Goal: Task Accomplishment & Management: Complete application form

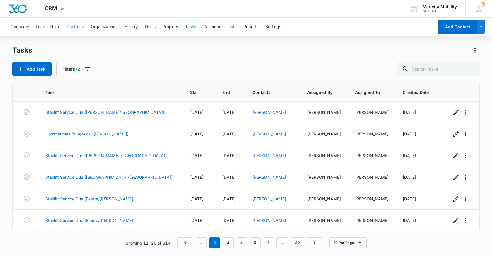
click at [78, 28] on button "Contacts" at bounding box center [74, 27] width 17 height 19
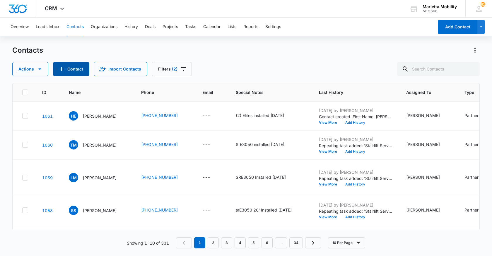
click at [58, 67] on icon "Add Contact" at bounding box center [61, 69] width 7 height 7
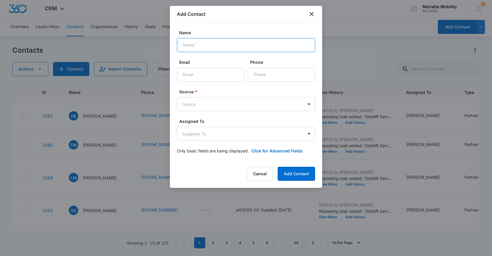
click at [193, 50] on input "Name" at bounding box center [246, 45] width 138 height 14
type input "[PERSON_NAME]"
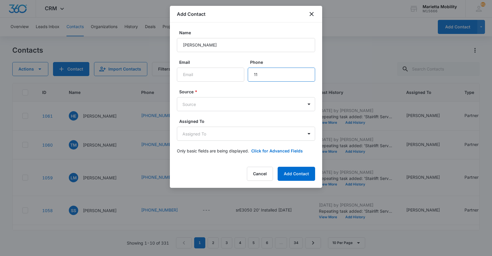
type input "1"
type input "[PHONE_NUMBER]"
click at [215, 103] on body "CRM Apps Reputation Websites Forms CRM Email Social Shop Scheduling Payments PO…" at bounding box center [246, 128] width 492 height 256
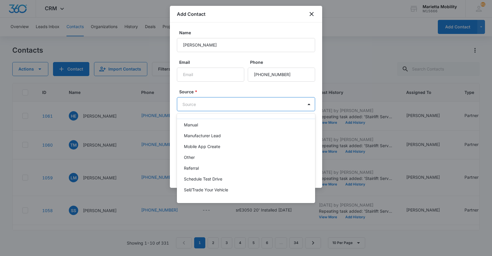
scroll to position [59, 0]
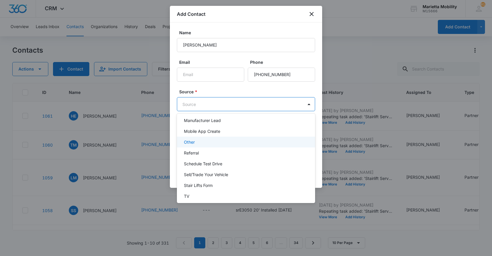
click at [195, 141] on div "Other" at bounding box center [245, 142] width 123 height 6
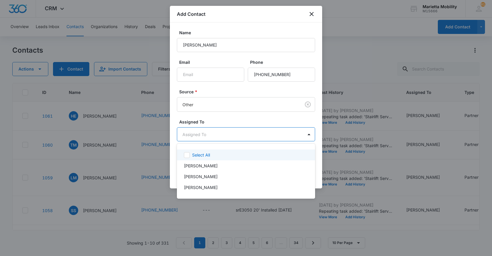
click at [199, 134] on body "CRM Apps Reputation Websites Forms CRM Email Social Shop Scheduling Payments PO…" at bounding box center [246, 128] width 492 height 256
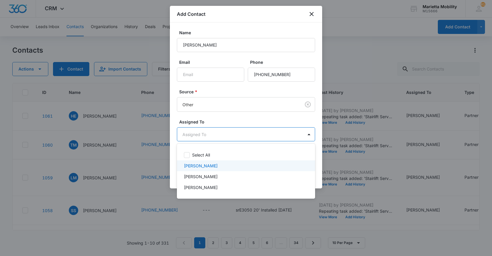
click at [196, 165] on p "[PERSON_NAME]" at bounding box center [201, 166] width 34 height 6
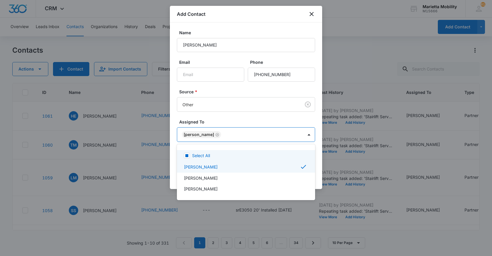
click at [216, 122] on div at bounding box center [246, 128] width 492 height 256
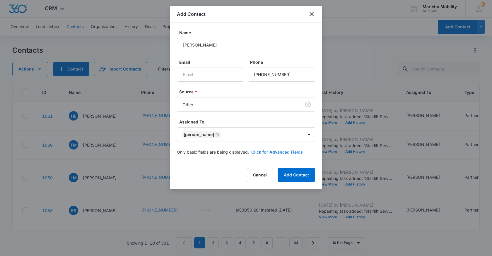
click at [267, 151] on button "Click for Advanced Fields" at bounding box center [277, 152] width 52 height 6
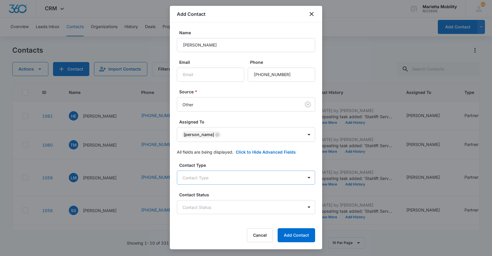
click at [198, 175] on body "CRM Apps Reputation Websites Forms CRM Email Social Shop Scheduling Payments PO…" at bounding box center [246, 128] width 492 height 256
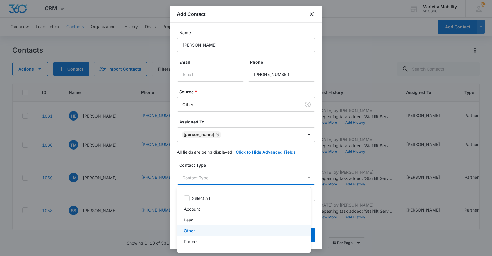
click at [193, 233] on p "Other" at bounding box center [189, 231] width 11 height 6
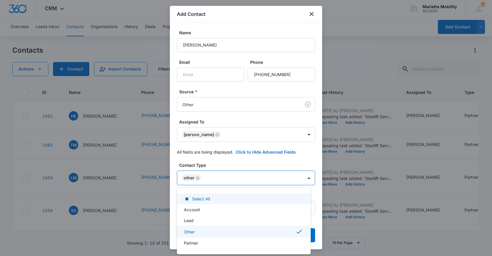
click at [241, 165] on div at bounding box center [246, 128] width 492 height 256
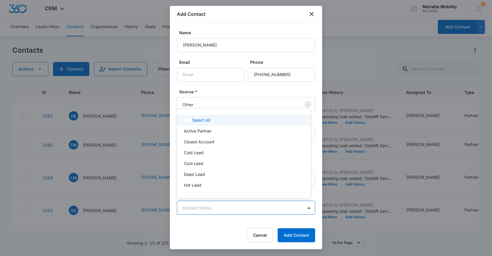
click at [208, 207] on body "CRM Apps Reputation Websites Forms CRM Email Social Shop Scheduling Payments PO…" at bounding box center [246, 128] width 492 height 256
click at [207, 210] on div at bounding box center [246, 128] width 492 height 256
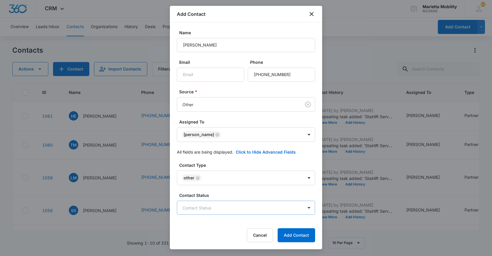
click at [208, 210] on body "CRM Apps Reputation Websites Forms CRM Email Social Shop Scheduling Payments PO…" at bounding box center [246, 128] width 492 height 256
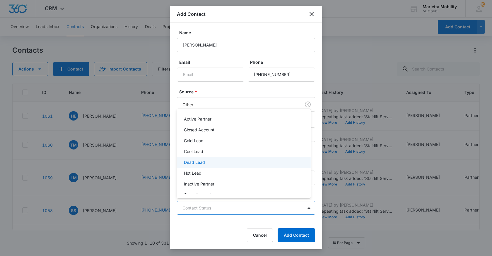
scroll to position [0, 0]
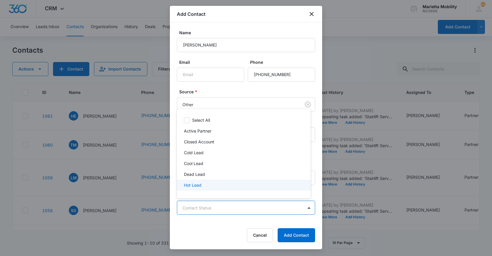
click at [227, 224] on div at bounding box center [246, 128] width 492 height 256
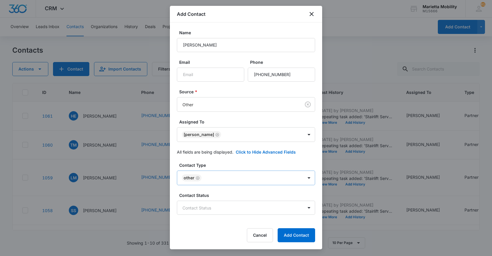
click at [198, 178] on icon "Remove Other" at bounding box center [197, 178] width 4 height 4
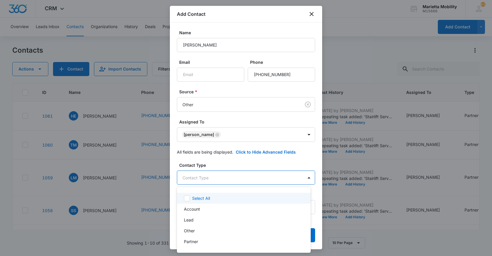
click at [199, 178] on body "CRM Apps Reputation Websites Forms CRM Email Social Shop Scheduling Payments PO…" at bounding box center [246, 128] width 492 height 256
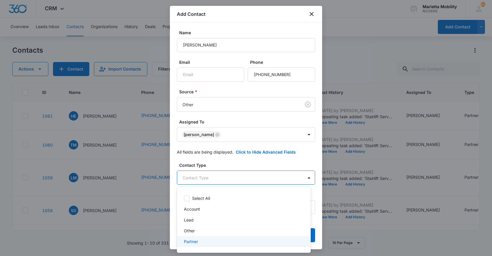
click at [192, 244] on p "Partner" at bounding box center [191, 242] width 14 height 6
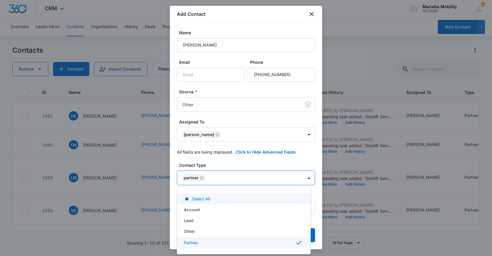
click at [225, 165] on div at bounding box center [246, 128] width 492 height 256
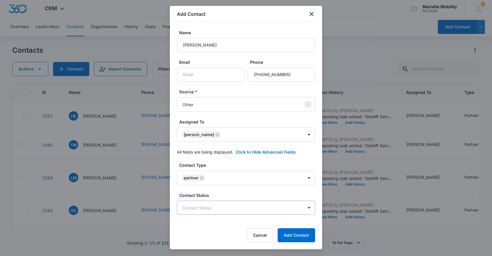
click at [200, 205] on body "CRM Apps Reputation Websites Forms CRM Email Social Shop Scheduling Payments PO…" at bounding box center [246, 128] width 492 height 256
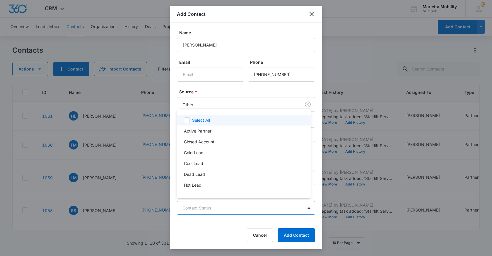
scroll to position [11, 0]
click at [200, 122] on p "Active Partner" at bounding box center [198, 120] width 28 height 6
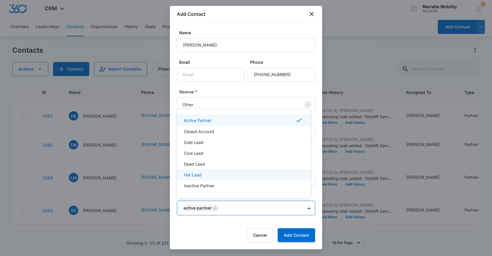
scroll to position [42, 0]
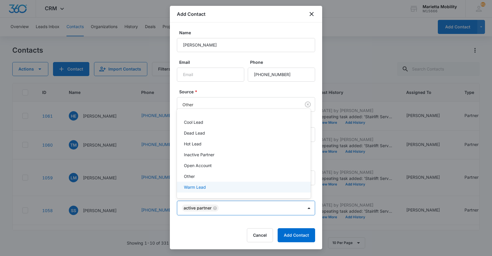
click at [232, 226] on div at bounding box center [246, 128] width 492 height 256
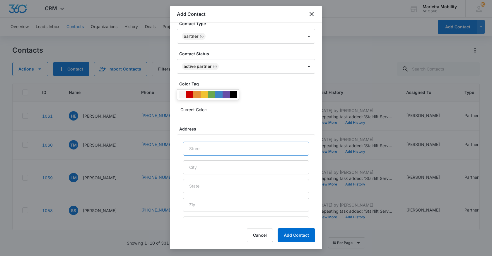
scroll to position [146, 0]
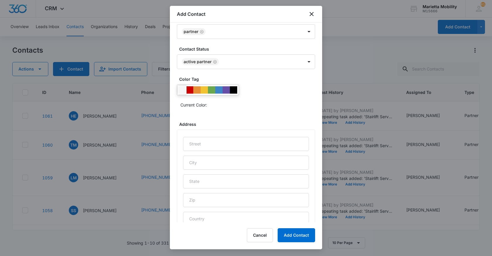
click at [182, 91] on div at bounding box center [182, 89] width 7 height 7
click at [198, 143] on input "text" at bounding box center [246, 144] width 126 height 14
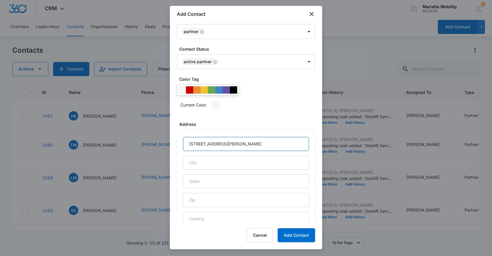
type input "[STREET_ADDRESS][PERSON_NAME]"
type input "[GEOGRAPHIC_DATA]"
type input "WV"
type input "26155"
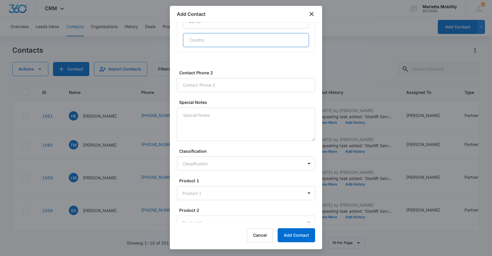
scroll to position [325, 0]
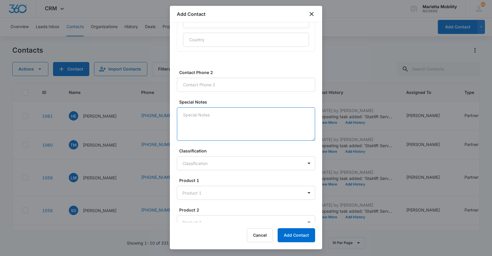
click at [203, 116] on textarea "Special Notes" at bounding box center [246, 123] width 138 height 33
type textarea "SRE3050 w/ adj installed [DATE]"
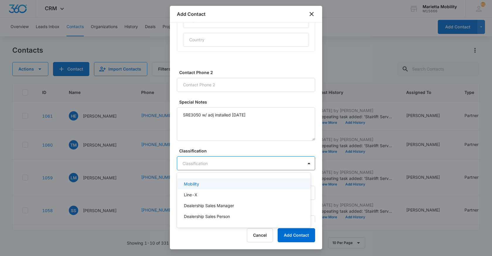
click at [203, 159] on body "CRM Apps Reputation Websites Forms CRM Email Social Shop Scheduling Payments PO…" at bounding box center [246, 128] width 492 height 256
click at [197, 181] on p "Mobility" at bounding box center [191, 184] width 15 height 6
click at [194, 190] on body "CRM Apps Reputation Websites Forms CRM Email Social Shop Scheduling Payments PO…" at bounding box center [246, 128] width 492 height 256
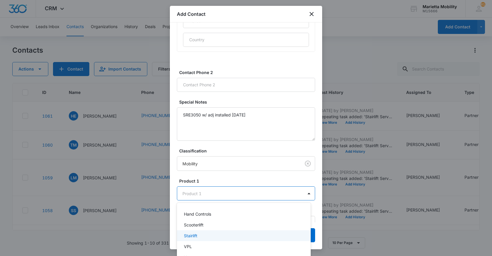
click at [193, 234] on p "Stairlift" at bounding box center [190, 236] width 13 height 6
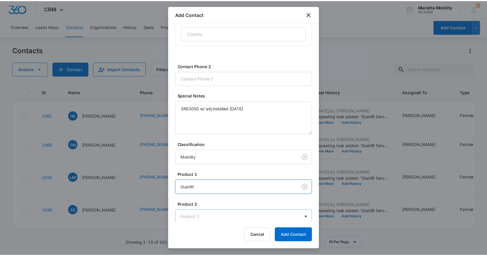
scroll to position [334, 0]
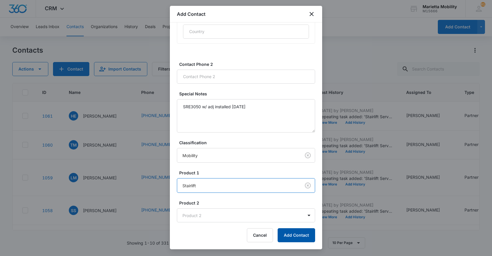
click at [291, 236] on button "Add Contact" at bounding box center [295, 235] width 37 height 14
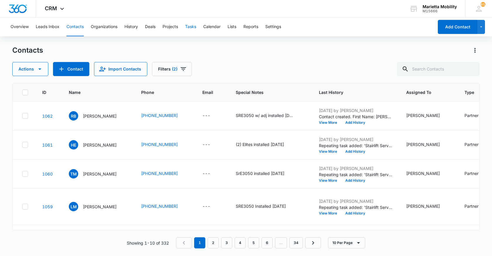
click at [190, 25] on button "Tasks" at bounding box center [190, 27] width 11 height 19
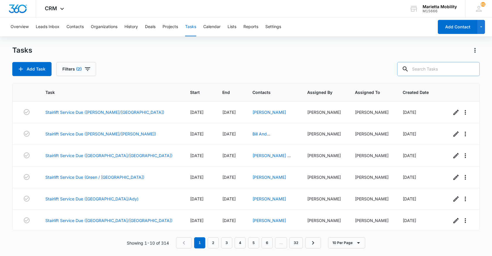
click at [430, 69] on input "text" at bounding box center [438, 69] width 83 height 14
type input "[GEOGRAPHIC_DATA]"
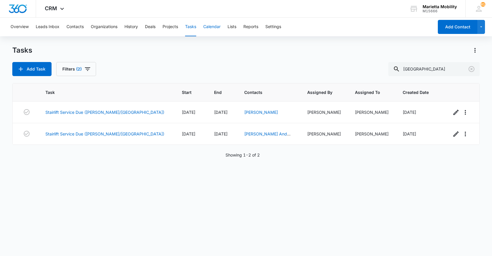
click at [207, 25] on button "Calendar" at bounding box center [211, 27] width 17 height 19
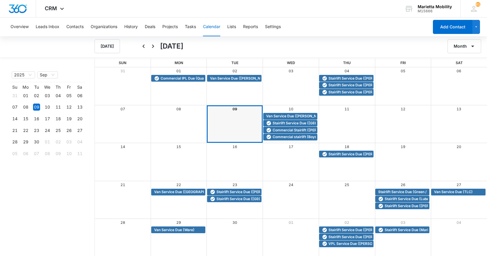
scroll to position [1, 0]
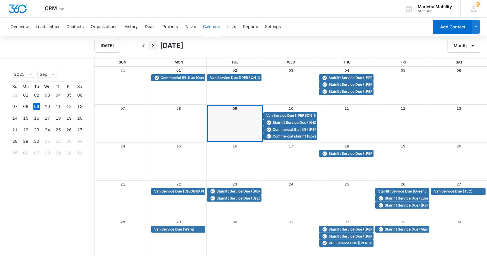
click at [154, 46] on icon "Next" at bounding box center [153, 45] width 7 height 7
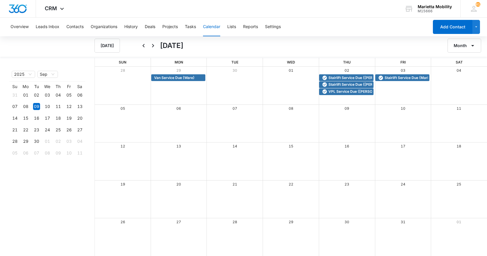
click at [154, 46] on icon "Next" at bounding box center [153, 45] width 7 height 7
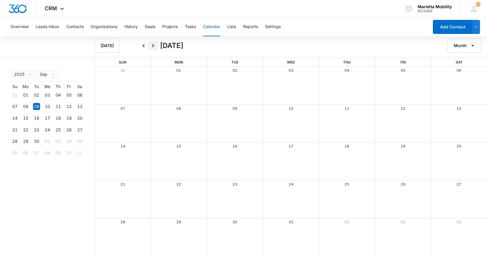
click at [154, 46] on icon "Next" at bounding box center [153, 45] width 7 height 7
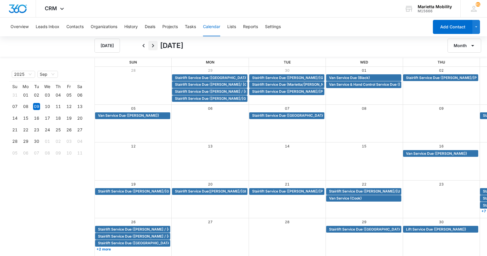
click at [154, 46] on icon "Next" at bounding box center [153, 45] width 7 height 7
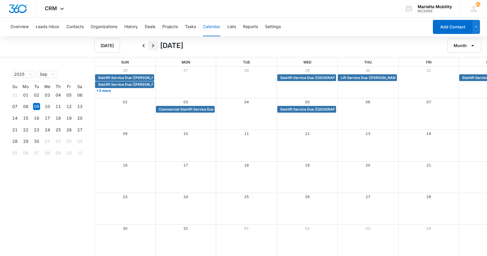
click at [154, 46] on icon "Next" at bounding box center [153, 45] width 7 height 7
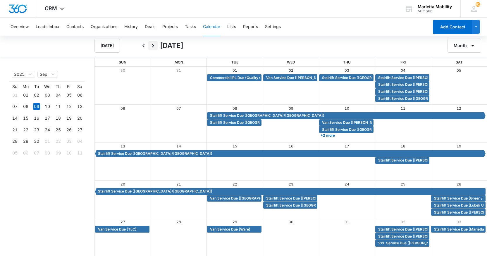
click at [154, 47] on icon "Next" at bounding box center [153, 45] width 7 height 7
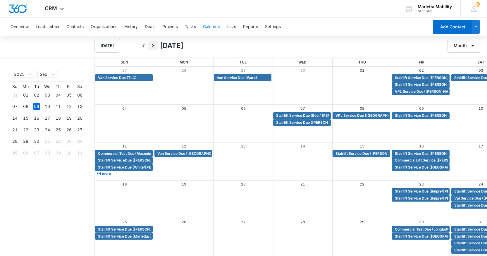
click at [153, 45] on icon "Next" at bounding box center [153, 45] width 7 height 7
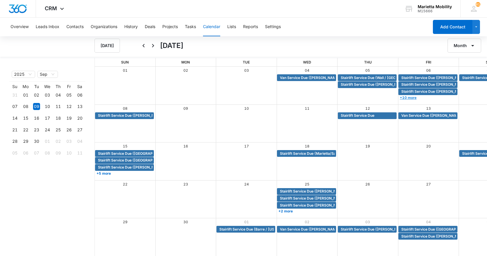
click at [399, 97] on link "+10 more" at bounding box center [428, 97] width 59 height 4
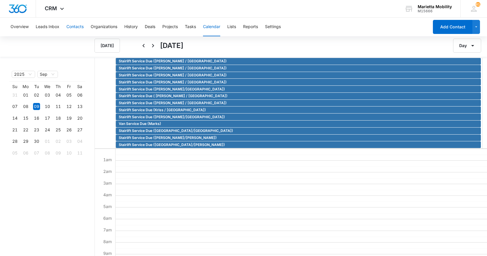
click at [76, 28] on button "Contacts" at bounding box center [74, 27] width 17 height 19
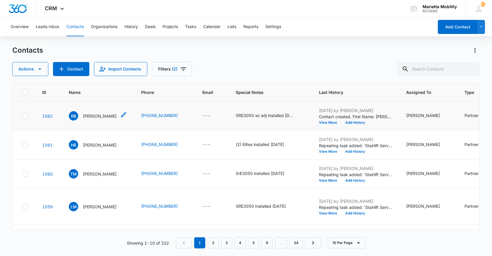
click at [87, 119] on p "[PERSON_NAME]" at bounding box center [100, 116] width 34 height 6
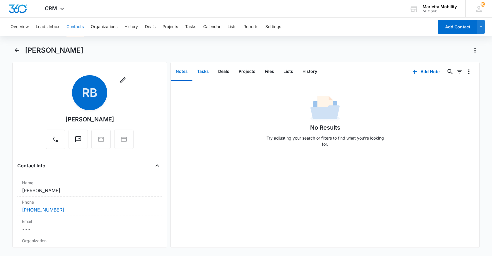
click at [204, 73] on button "Tasks" at bounding box center [202, 72] width 21 height 18
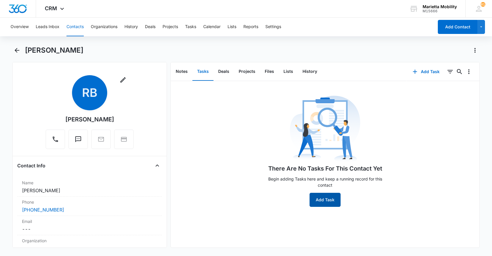
click at [329, 197] on button "Add Task" at bounding box center [324, 200] width 31 height 14
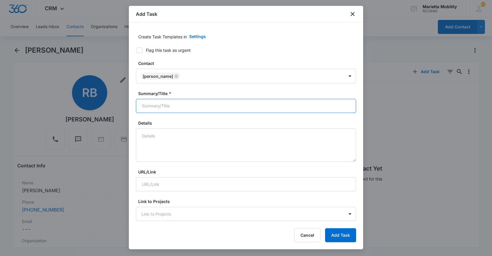
click at [194, 104] on input "Summary/Title *" at bounding box center [246, 106] width 220 height 14
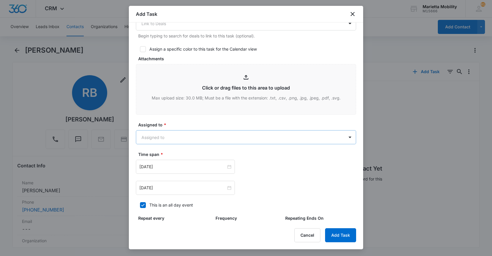
scroll to position [234, 0]
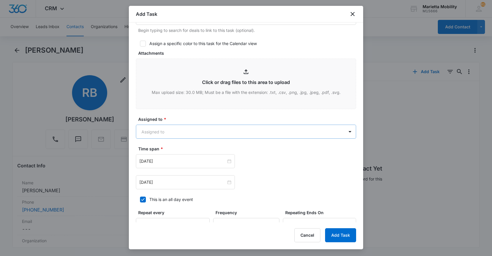
type input "Stairlift Service Due (Padne City/Billiter)"
click at [169, 133] on body "CRM Apps Reputation Websites Forms CRM Email Social Shop Scheduling Payments PO…" at bounding box center [246, 128] width 492 height 256
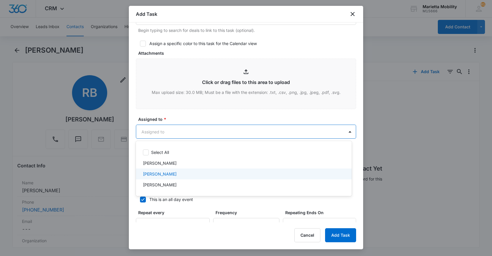
click at [157, 170] on div "[PERSON_NAME]" at bounding box center [244, 174] width 216 height 11
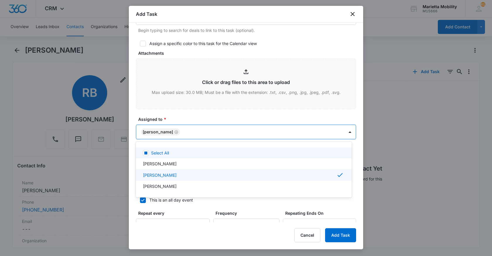
click at [220, 118] on div at bounding box center [246, 128] width 492 height 256
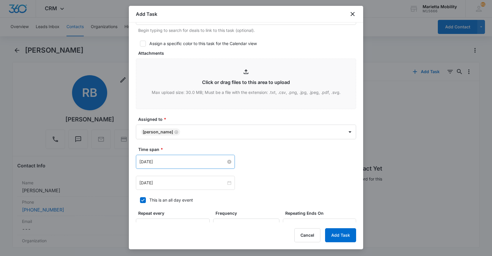
click at [167, 163] on input "[DATE]" at bounding box center [182, 162] width 87 height 6
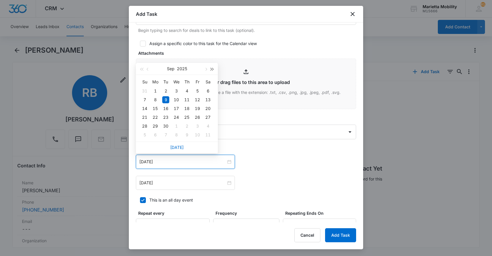
click at [212, 71] on button "button" at bounding box center [212, 69] width 6 height 12
click at [206, 71] on button "button" at bounding box center [205, 69] width 6 height 12
click at [206, 69] on span "button" at bounding box center [205, 69] width 3 height 3
type input "[DATE]"
click at [155, 102] on div "9" at bounding box center [155, 99] width 7 height 7
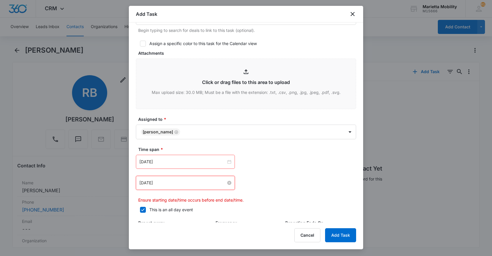
click at [165, 186] on input "[DATE]" at bounding box center [182, 183] width 87 height 6
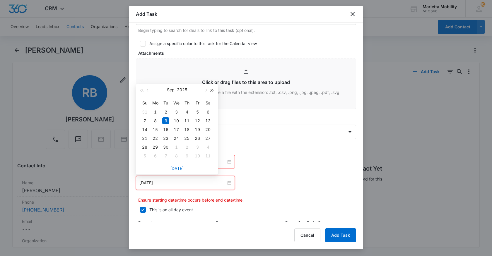
click at [213, 91] on button "button" at bounding box center [212, 90] width 6 height 12
click at [205, 91] on span "button" at bounding box center [205, 90] width 3 height 3
type input "[DATE]"
click at [156, 123] on div "9" at bounding box center [155, 120] width 7 height 7
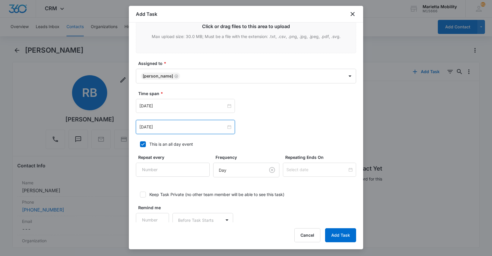
scroll to position [302, 0]
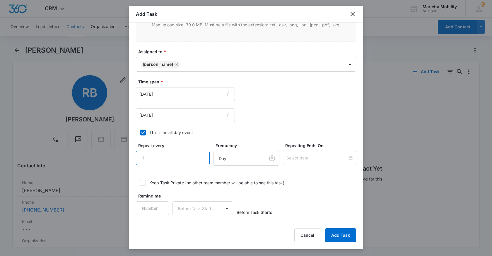
type input "1"
click at [194, 155] on input "1" at bounding box center [173, 158] width 74 height 14
click at [220, 159] on body "CRM Apps Reputation Websites Forms CRM Email Social Shop Scheduling Payments PO…" at bounding box center [246, 128] width 492 height 256
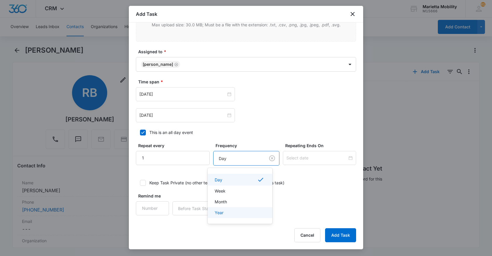
click at [218, 211] on p "Year" at bounding box center [219, 213] width 9 height 6
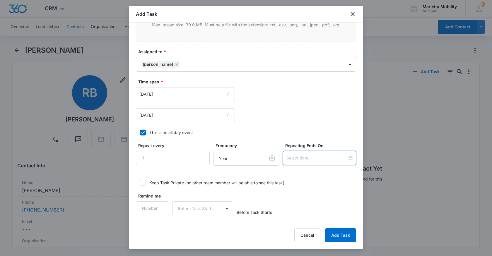
click at [294, 160] on input at bounding box center [316, 158] width 61 height 6
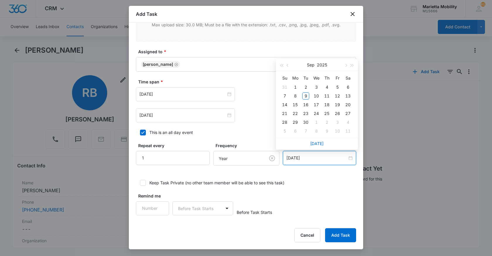
type input "[DATE]"
click at [352, 66] on button "button" at bounding box center [352, 65] width 6 height 12
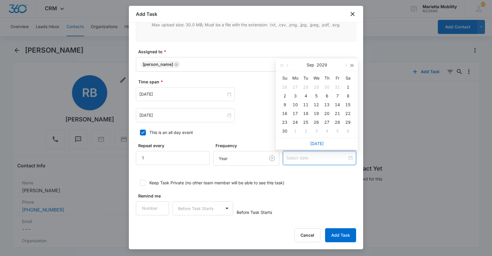
click at [352, 66] on button "button" at bounding box center [352, 65] width 6 height 12
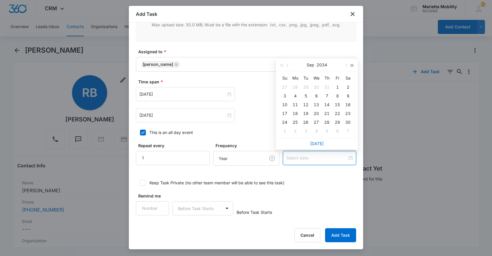
click at [352, 66] on button "button" at bounding box center [352, 65] width 6 height 12
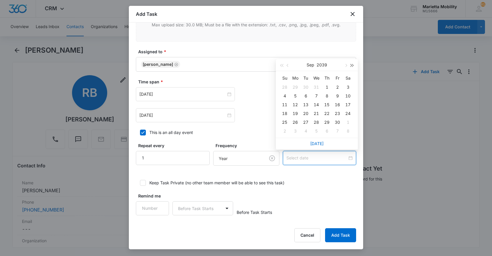
click at [352, 66] on button "button" at bounding box center [352, 65] width 6 height 12
click at [352, 66] on span "button" at bounding box center [352, 65] width 3 height 3
click at [281, 64] on span "button" at bounding box center [281, 65] width 3 height 3
click at [286, 64] on button "button" at bounding box center [287, 65] width 6 height 12
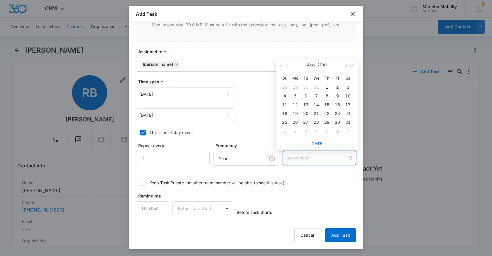
click at [343, 66] on button "button" at bounding box center [345, 65] width 6 height 12
type input "[DATE]"
click at [344, 65] on button "button" at bounding box center [345, 65] width 6 height 12
type input "[DATE]"
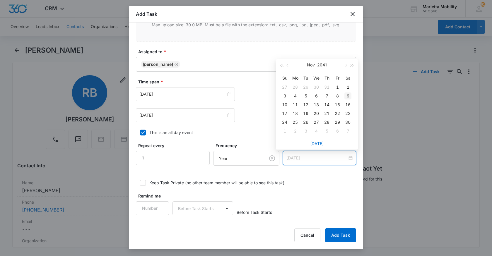
click at [346, 96] on div "9" at bounding box center [347, 95] width 7 height 7
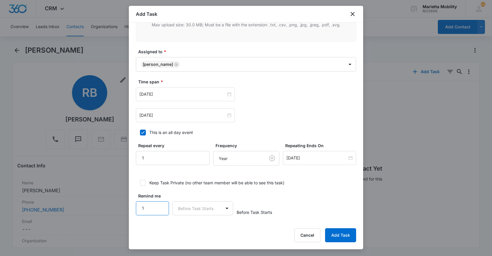
type input "1"
click at [161, 206] on input "1" at bounding box center [152, 208] width 33 height 14
click at [187, 210] on body "CRM Apps Reputation Websites Forms CRM Email Social Shop Scheduling Payments PO…" at bounding box center [246, 128] width 492 height 256
click at [185, 228] on p "Days" at bounding box center [184, 229] width 10 height 6
click at [335, 239] on button "Add Task" at bounding box center [340, 235] width 31 height 14
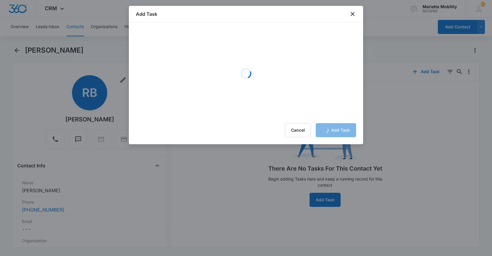
scroll to position [0, 0]
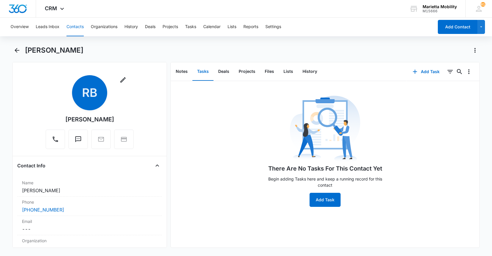
click at [73, 27] on button "Contacts" at bounding box center [74, 27] width 17 height 19
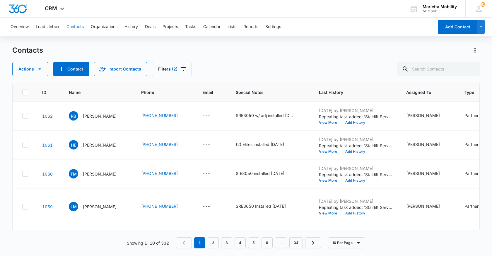
click at [92, 177] on p "[PERSON_NAME]" at bounding box center [100, 174] width 34 height 6
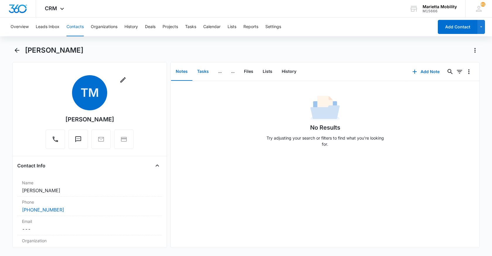
click at [200, 74] on button "Tasks" at bounding box center [202, 72] width 21 height 18
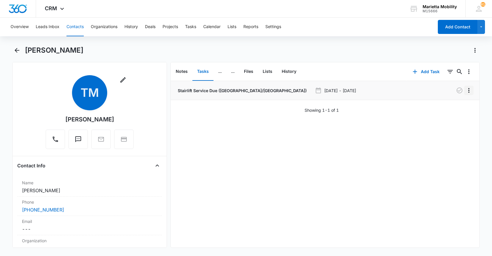
click at [465, 94] on button "Overflow Menu" at bounding box center [468, 90] width 9 height 9
click at [443, 105] on div "Edit" at bounding box center [448, 107] width 12 height 4
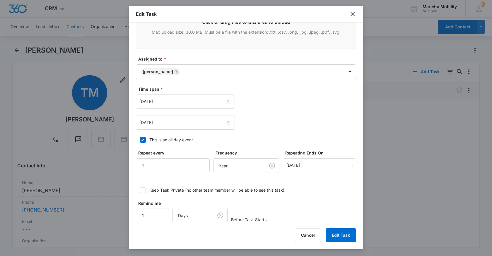
scroll to position [288, 0]
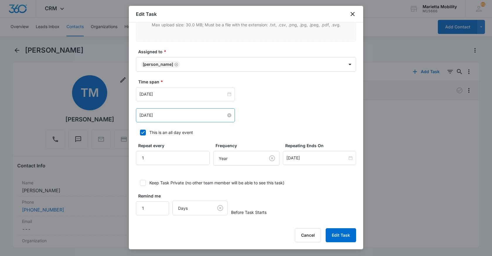
click at [171, 115] on input "[DATE]" at bounding box center [182, 115] width 87 height 6
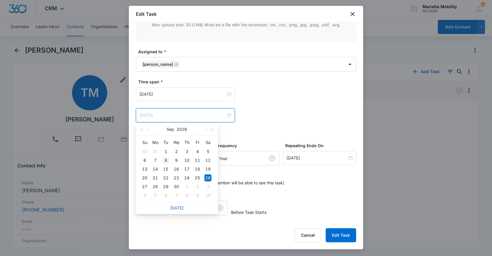
type input "[DATE]"
click at [163, 162] on div "8" at bounding box center [165, 160] width 7 height 7
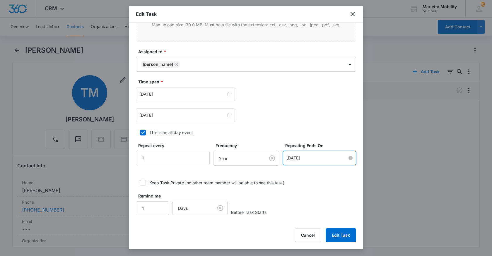
click at [305, 160] on input "[DATE]" at bounding box center [316, 158] width 61 height 6
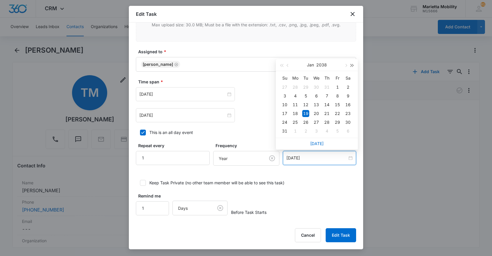
click at [351, 64] on span "button" at bounding box center [352, 65] width 3 height 3
click at [344, 66] on button "button" at bounding box center [345, 65] width 6 height 12
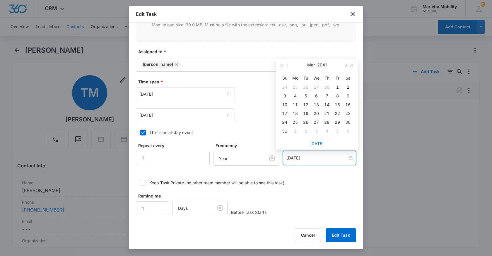
click at [344, 66] on button "button" at bounding box center [345, 65] width 6 height 12
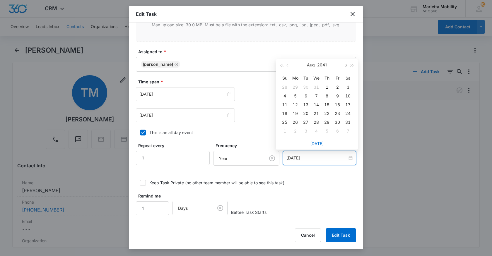
click at [344, 66] on button "button" at bounding box center [345, 65] width 6 height 12
type input "[DATE]"
click at [295, 95] on div "9" at bounding box center [294, 95] width 7 height 7
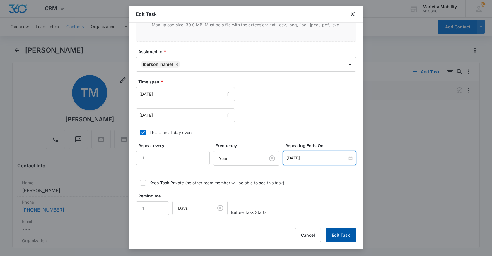
click at [338, 234] on button "Edit Task" at bounding box center [340, 235] width 30 height 14
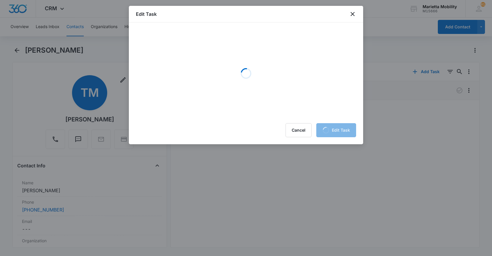
scroll to position [0, 0]
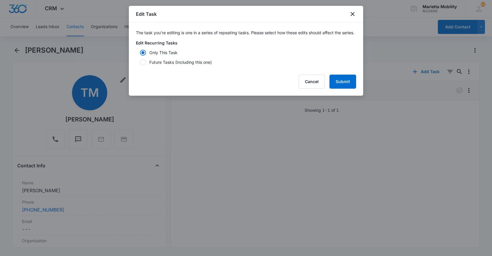
click at [145, 65] on div at bounding box center [143, 62] width 6 height 6
click at [140, 64] on input "Future Tasks (Including this one)" at bounding box center [138, 62] width 4 height 4
radio input "false"
radio input "true"
click at [339, 89] on button "Submit" at bounding box center [342, 82] width 27 height 14
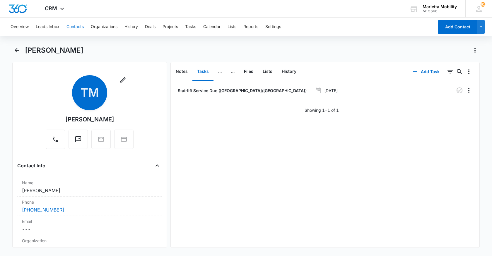
click at [349, 66] on div "Notes Tasks ... ... Files Lists History" at bounding box center [289, 71] width 236 height 19
click at [214, 27] on button "Calendar" at bounding box center [211, 27] width 17 height 19
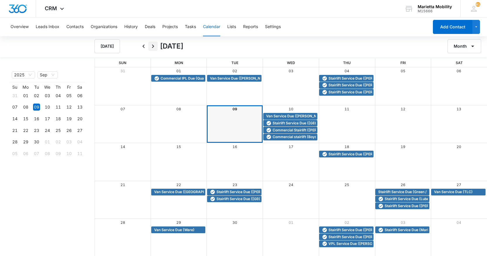
click at [156, 47] on icon "Next" at bounding box center [153, 46] width 7 height 7
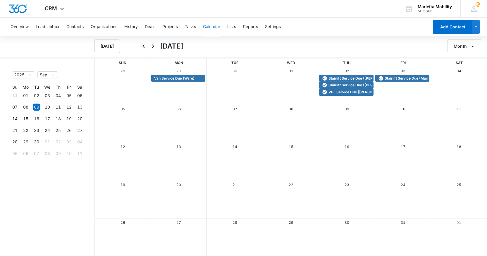
click at [156, 47] on icon "Next" at bounding box center [153, 46] width 7 height 7
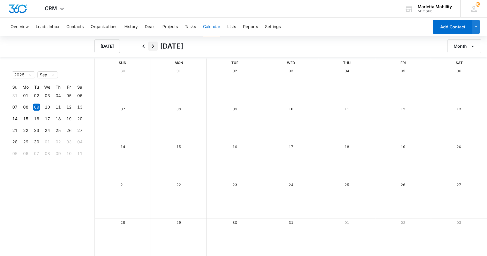
click at [156, 47] on icon "Next" at bounding box center [153, 46] width 7 height 7
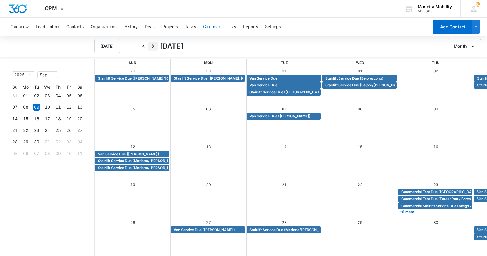
click at [156, 47] on icon "Next" at bounding box center [153, 46] width 7 height 7
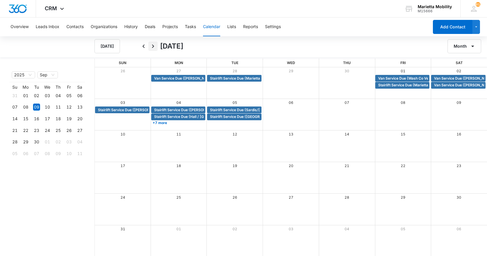
click at [156, 47] on icon "Next" at bounding box center [153, 46] width 7 height 7
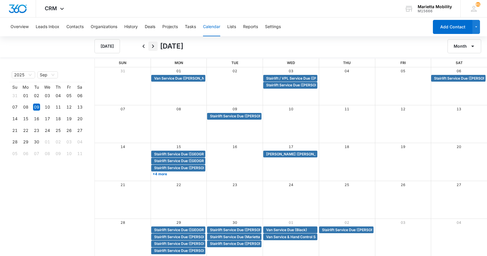
click at [156, 47] on icon "Next" at bounding box center [153, 46] width 7 height 7
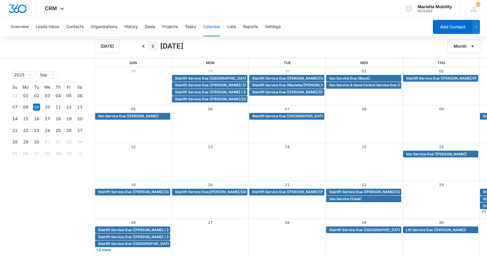
click at [156, 47] on icon "Next" at bounding box center [153, 46] width 7 height 7
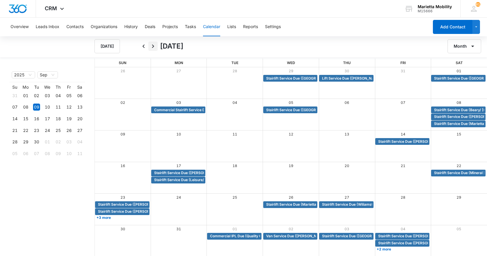
click at [153, 47] on icon "Next" at bounding box center [153, 46] width 7 height 7
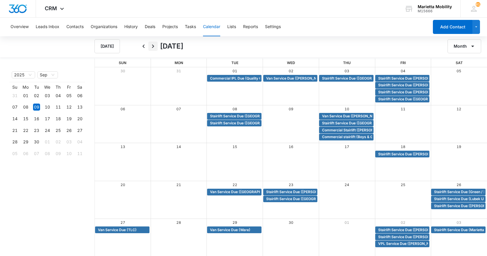
click at [154, 47] on icon "Next" at bounding box center [153, 46] width 7 height 7
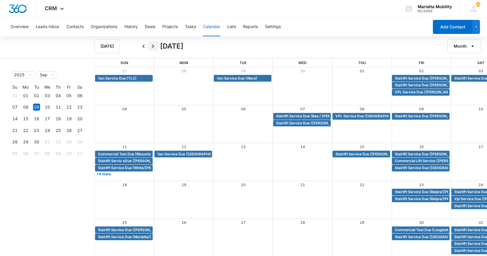
click at [154, 47] on icon "Next" at bounding box center [153, 46] width 7 height 7
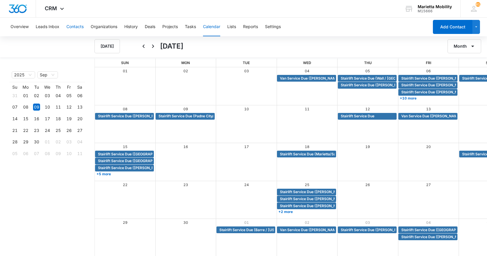
click at [72, 28] on button "Contacts" at bounding box center [74, 27] width 17 height 19
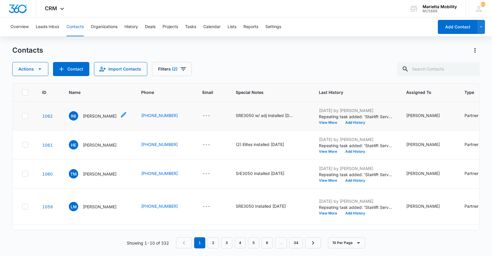
click at [88, 119] on p "[PERSON_NAME]" at bounding box center [100, 116] width 34 height 6
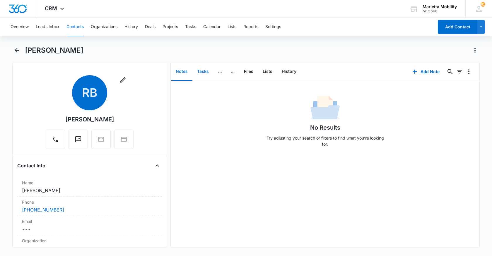
click at [202, 73] on button "Tasks" at bounding box center [202, 72] width 21 height 18
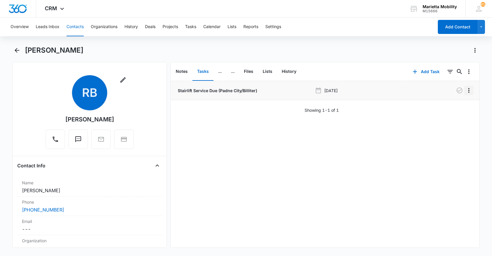
click at [465, 94] on icon "Overflow Menu" at bounding box center [468, 90] width 7 height 7
click at [451, 106] on div "Edit" at bounding box center [448, 107] width 12 height 4
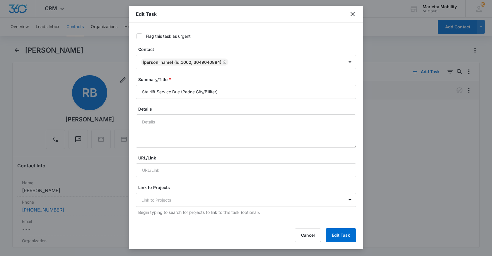
type input "[DATE]"
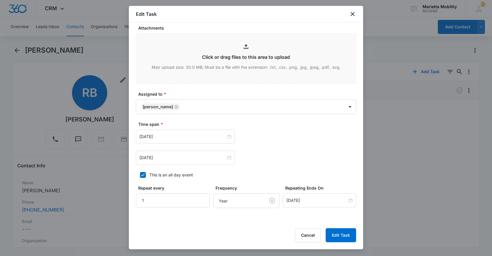
scroll to position [288, 0]
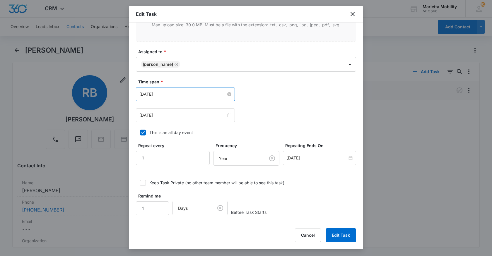
click at [156, 95] on input "[DATE]" at bounding box center [182, 94] width 87 height 6
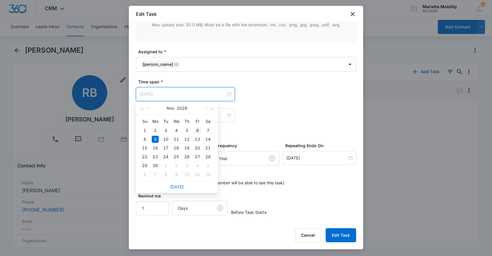
type input "[DATE]"
click at [196, 131] on div "6" at bounding box center [197, 130] width 7 height 7
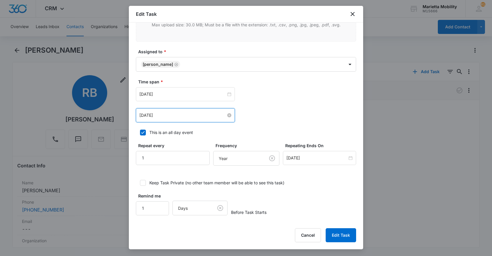
click at [167, 116] on input "[DATE]" at bounding box center [182, 115] width 87 height 6
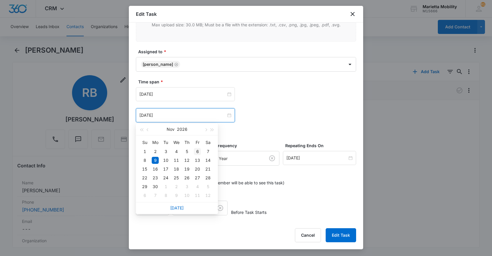
type input "[DATE]"
click at [198, 150] on div "6" at bounding box center [197, 151] width 7 height 7
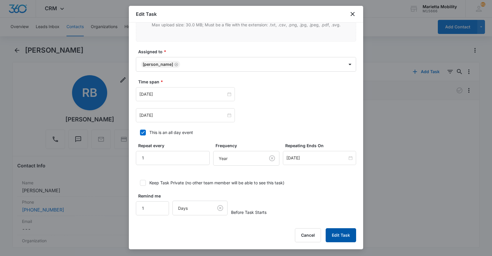
click at [337, 234] on button "Edit Task" at bounding box center [340, 235] width 30 height 14
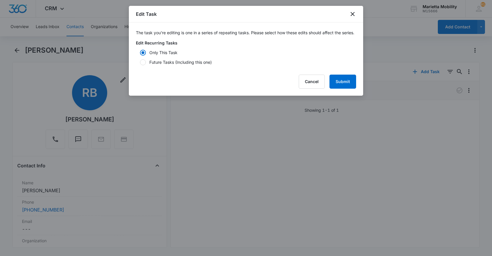
click at [143, 65] on div at bounding box center [143, 62] width 6 height 6
click at [140, 64] on input "Future Tasks (Including this one)" at bounding box center [138, 62] width 4 height 4
radio input "false"
radio input "true"
click at [341, 88] on button "Submit" at bounding box center [342, 82] width 27 height 14
